Goal: Information Seeking & Learning: Learn about a topic

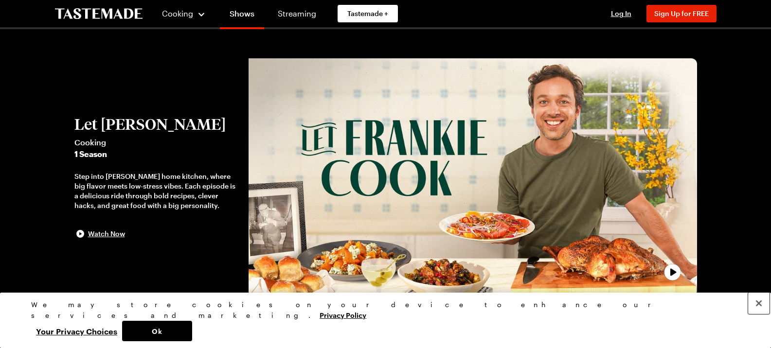
click at [759, 314] on button "Close" at bounding box center [758, 303] width 21 height 21
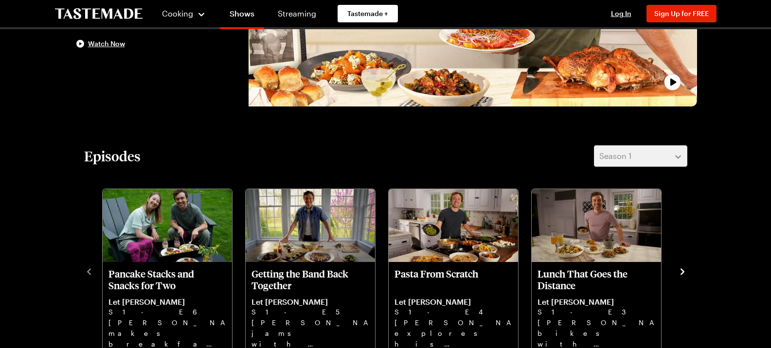
scroll to position [236, 0]
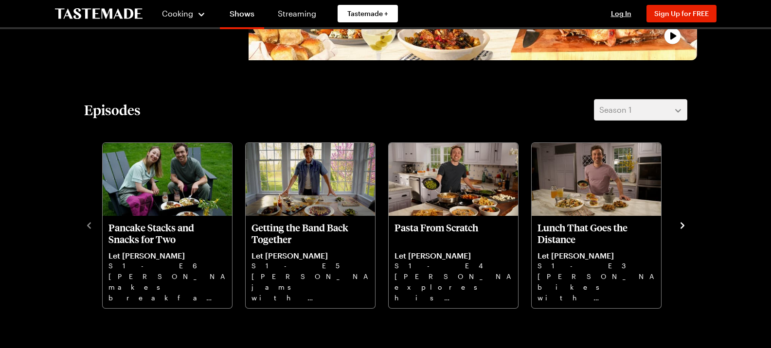
click at [680, 222] on icon "navigate to next item" at bounding box center [682, 226] width 10 height 10
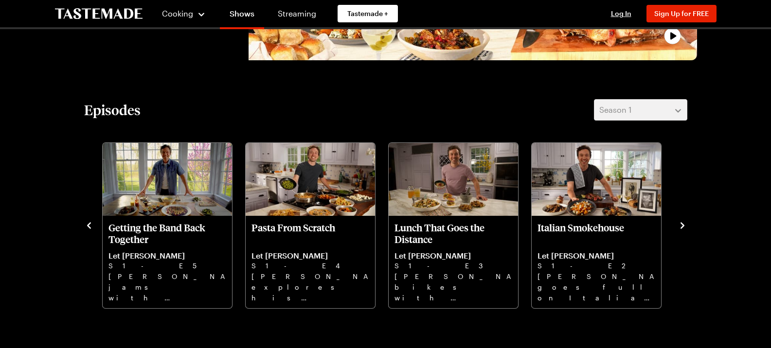
click at [681, 225] on icon "navigate to next item" at bounding box center [682, 226] width 10 height 10
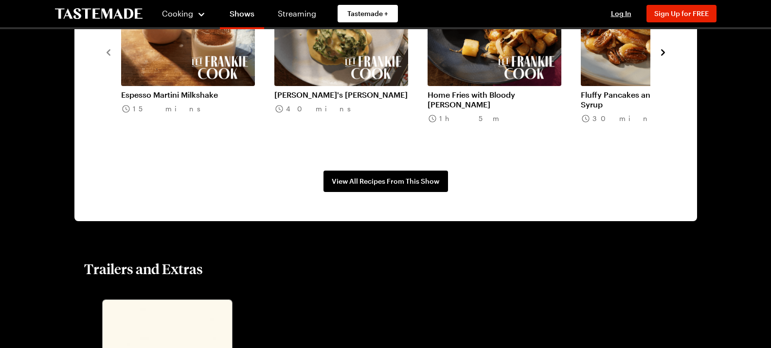
scroll to position [870, 0]
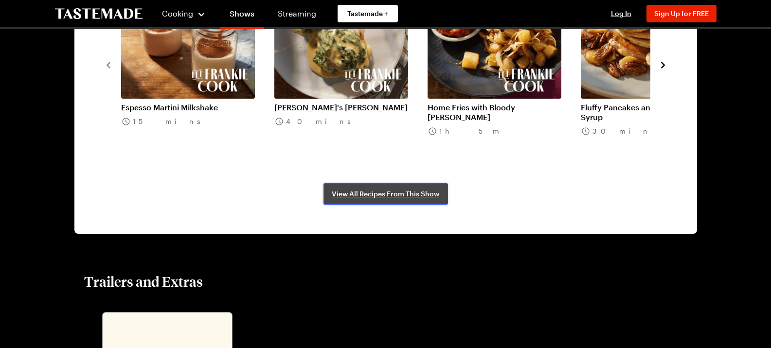
click at [373, 191] on span "View All Recipes From This Show" at bounding box center [385, 194] width 107 height 10
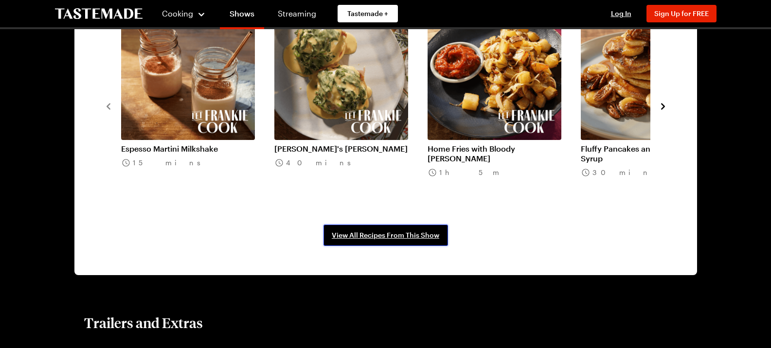
scroll to position [834, 0]
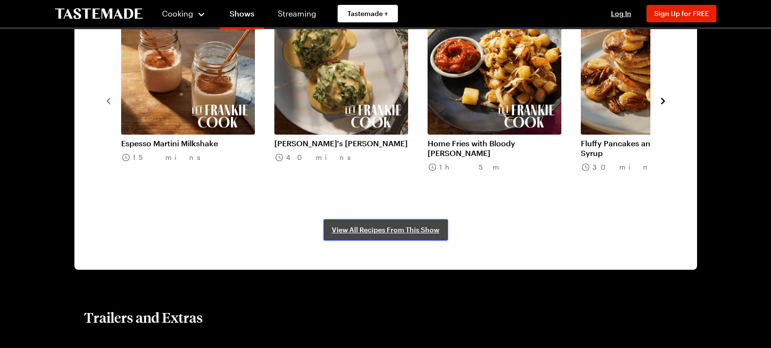
click at [384, 226] on span "View All Recipes From This Show" at bounding box center [385, 230] width 107 height 10
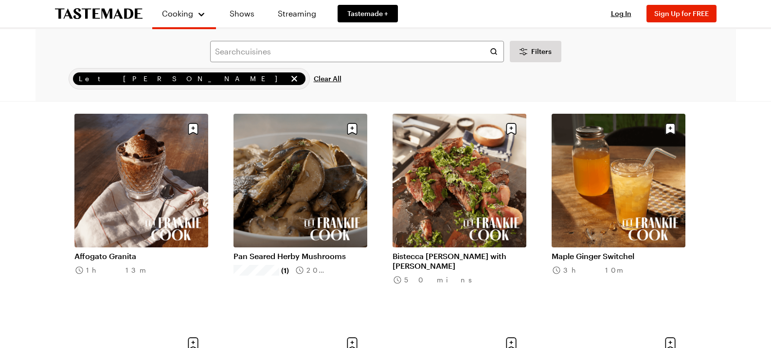
scroll to position [916, 0]
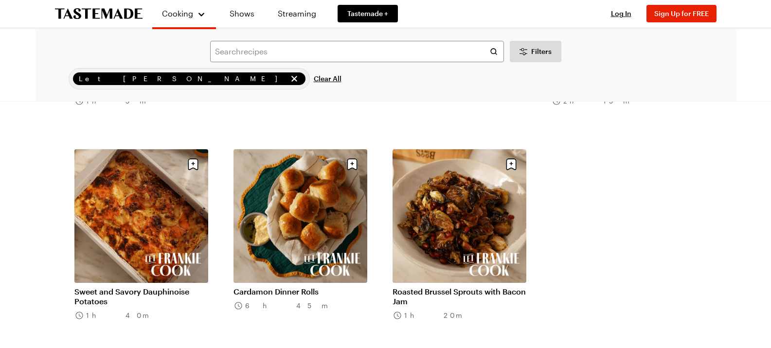
scroll to position [1773, 0]
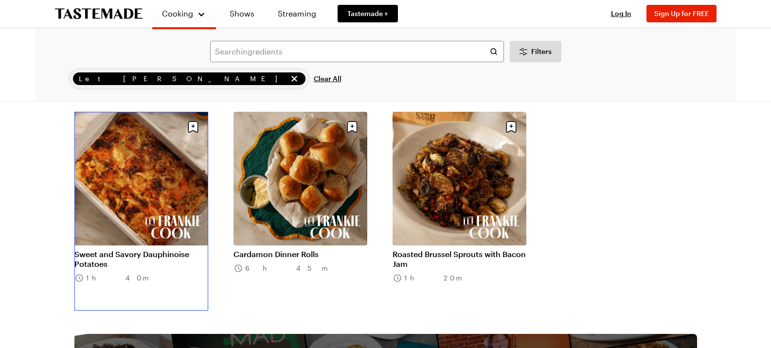
click at [157, 255] on link "Sweet and Savory Dauphinoise Potatoes" at bounding box center [141, 258] width 134 height 19
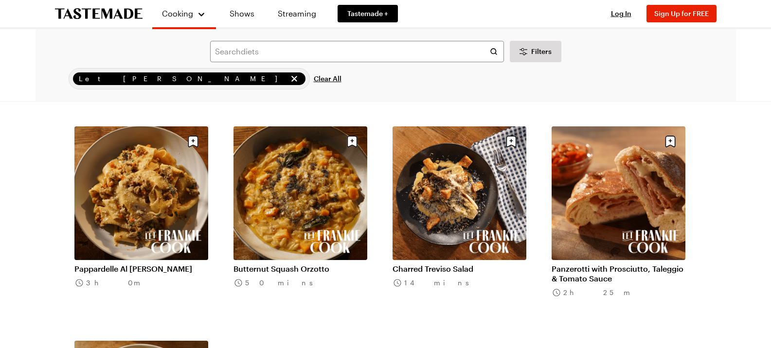
scroll to position [105, 0]
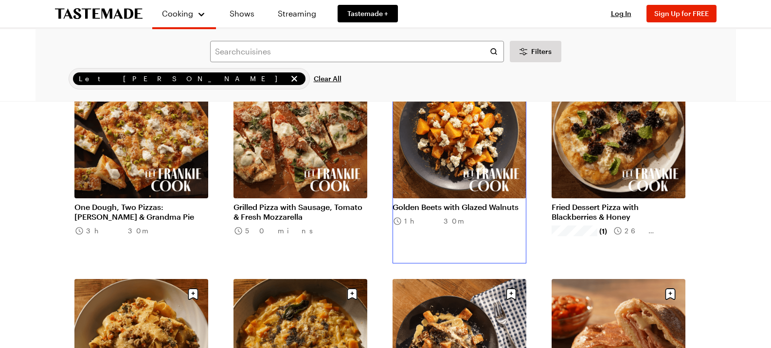
click at [489, 210] on link "Golden Beets with Glazed Walnuts" at bounding box center [459, 207] width 134 height 10
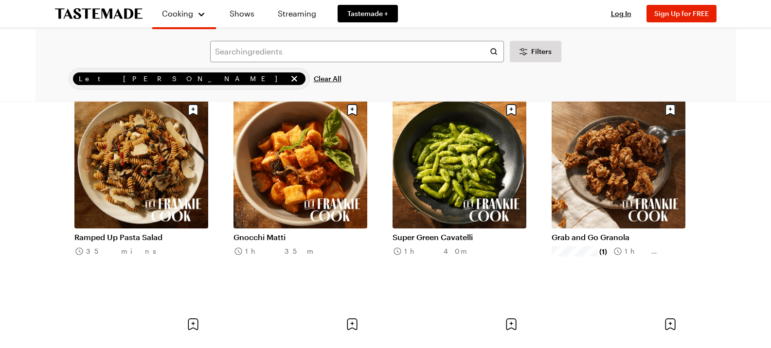
scroll to position [523, 0]
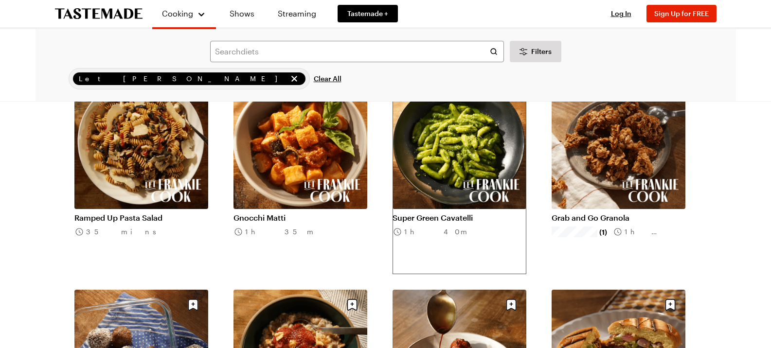
click at [458, 217] on link "Super Green Cavatelli" at bounding box center [459, 218] width 134 height 10
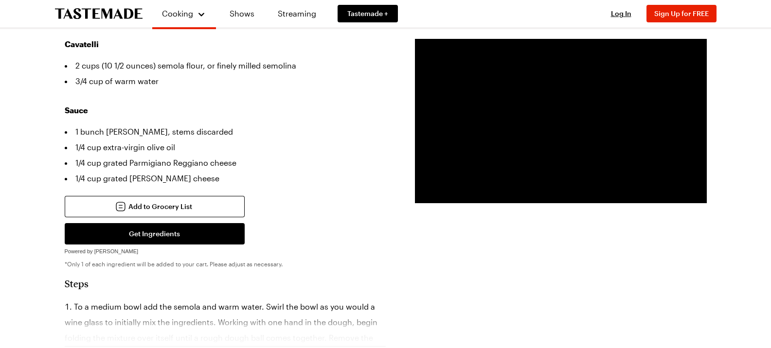
scroll to position [342, 0]
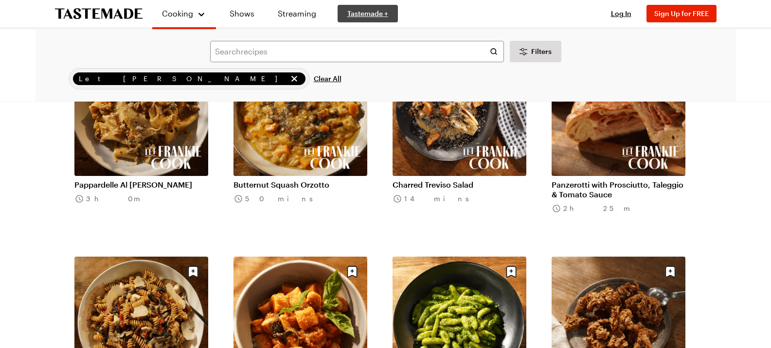
scroll to position [523, 0]
